Goal: Task Accomplishment & Management: Manage account settings

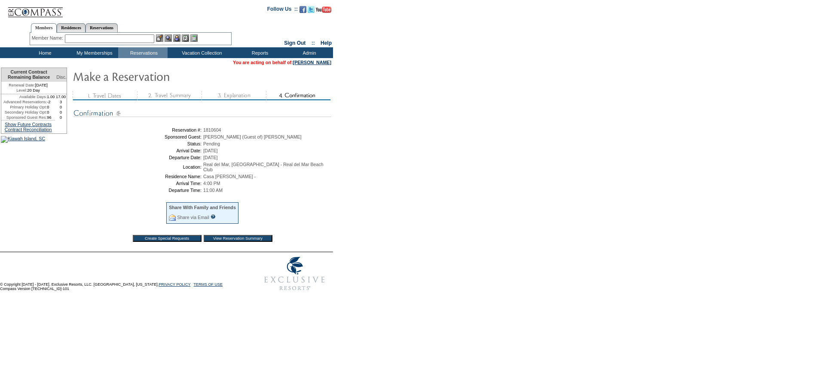
click at [49, 52] on td "Home" at bounding box center [43, 52] width 49 height 11
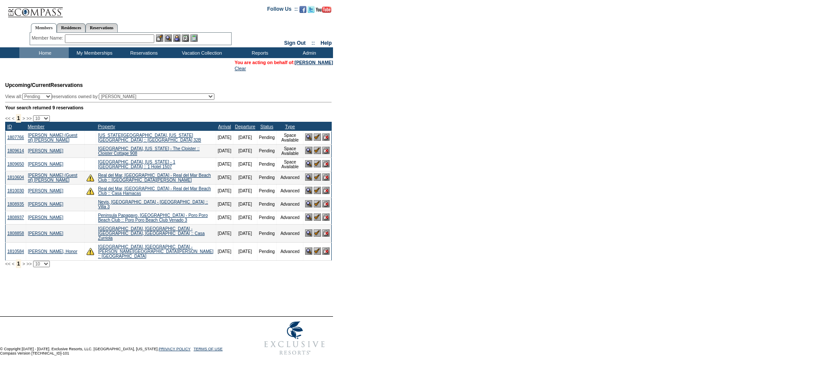
click at [418, 159] on form "Follow Us ::" at bounding box center [412, 179] width 825 height 359
click at [178, 311] on div at bounding box center [412, 304] width 825 height 21
click at [366, 89] on form "Follow Us ::" at bounding box center [412, 179] width 825 height 359
click at [294, 90] on td "Upcoming/Current Reservations View all: Pending Confirmed Cancelled TempHold re…" at bounding box center [167, 172] width 329 height 190
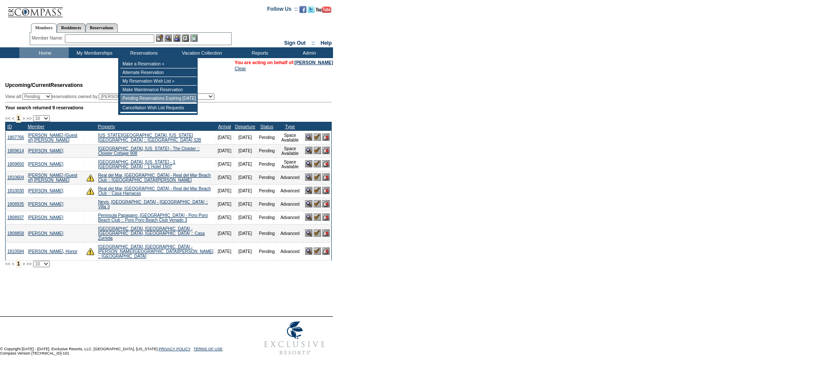
click at [150, 101] on td "Pending Reservations Expiring [DATE]" at bounding box center [158, 98] width 77 height 9
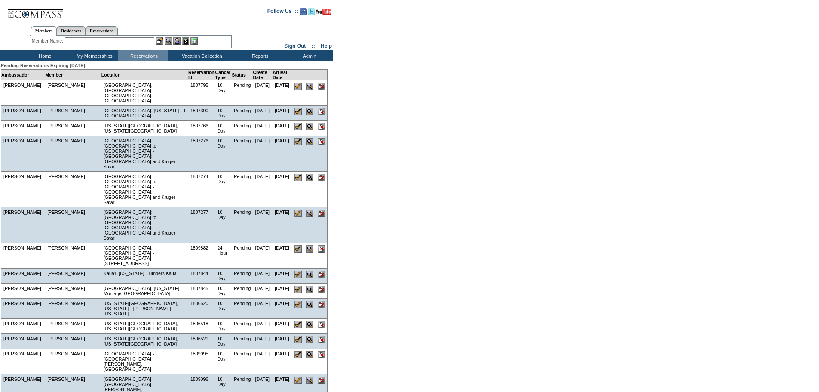
click at [47, 58] on td "Home" at bounding box center [43, 55] width 49 height 11
